Goal: Find specific page/section: Find specific page/section

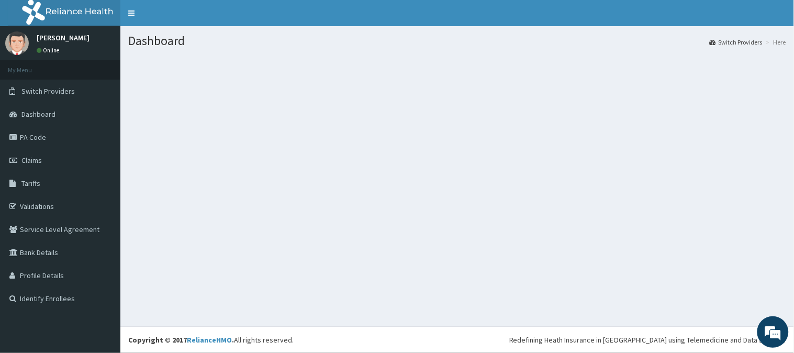
click at [59, 149] on link "Claims" at bounding box center [60, 160] width 120 height 23
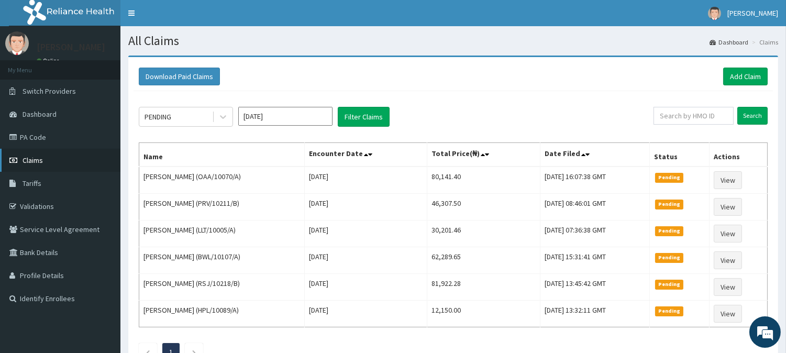
click at [11, 149] on link "Claims" at bounding box center [60, 160] width 120 height 23
click at [13, 141] on link "PA Code" at bounding box center [60, 137] width 120 height 23
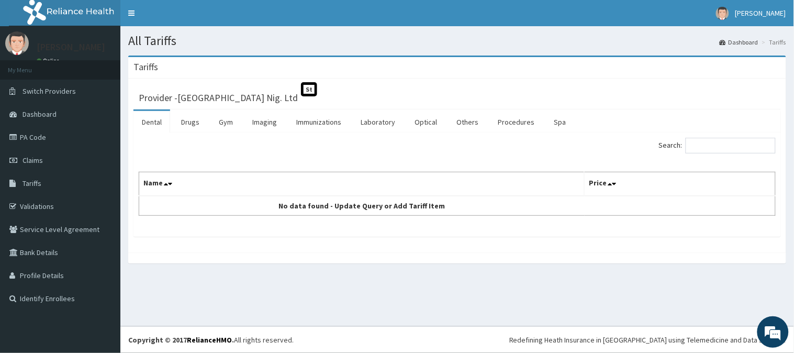
click at [510, 119] on link "Procedures" at bounding box center [517, 122] width 54 height 22
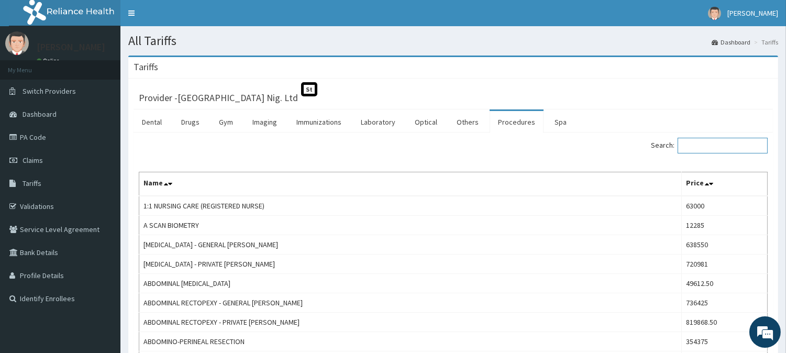
click at [711, 150] on input "Search:" at bounding box center [723, 146] width 90 height 16
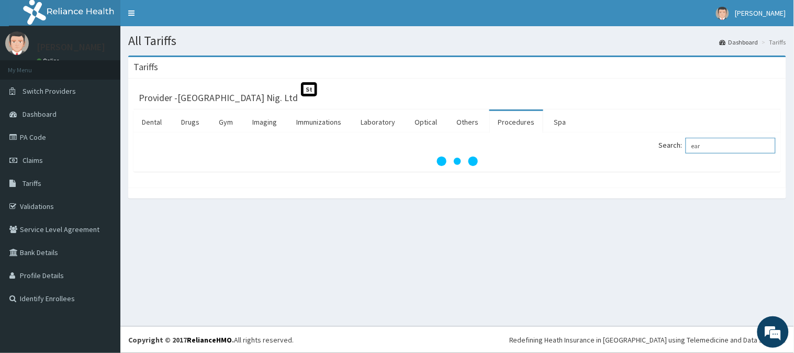
type input "ear"
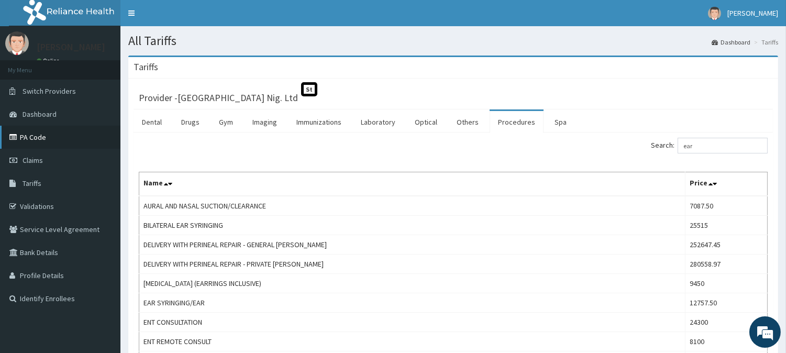
click at [43, 135] on link "PA Code" at bounding box center [60, 137] width 120 height 23
